Goal: Information Seeking & Learning: Learn about a topic

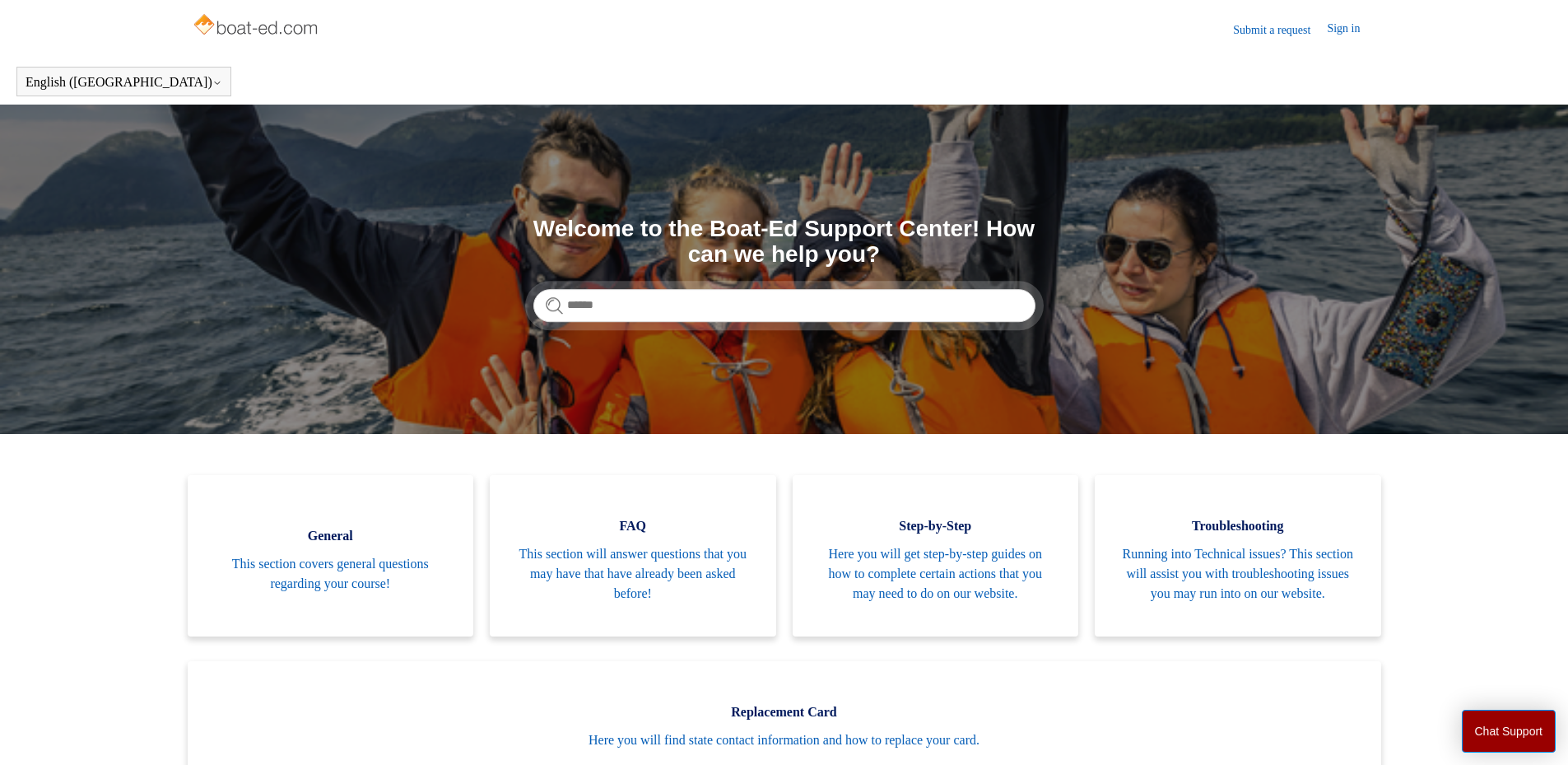
scroll to position [165, 0]
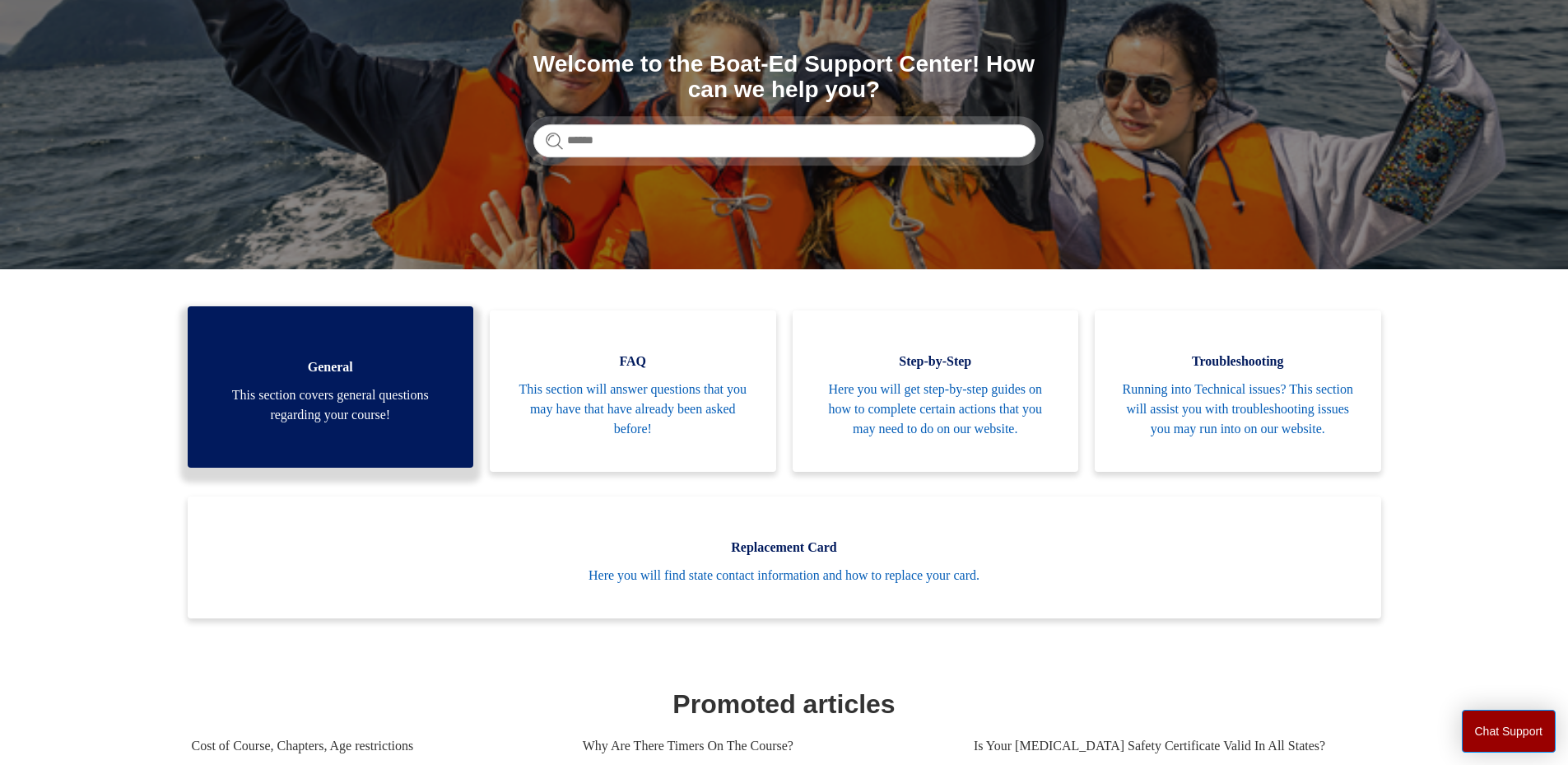
click at [319, 410] on span "This section covers general questions regarding your course!" at bounding box center [331, 405] width 237 height 40
